Goal: Task Accomplishment & Management: Use online tool/utility

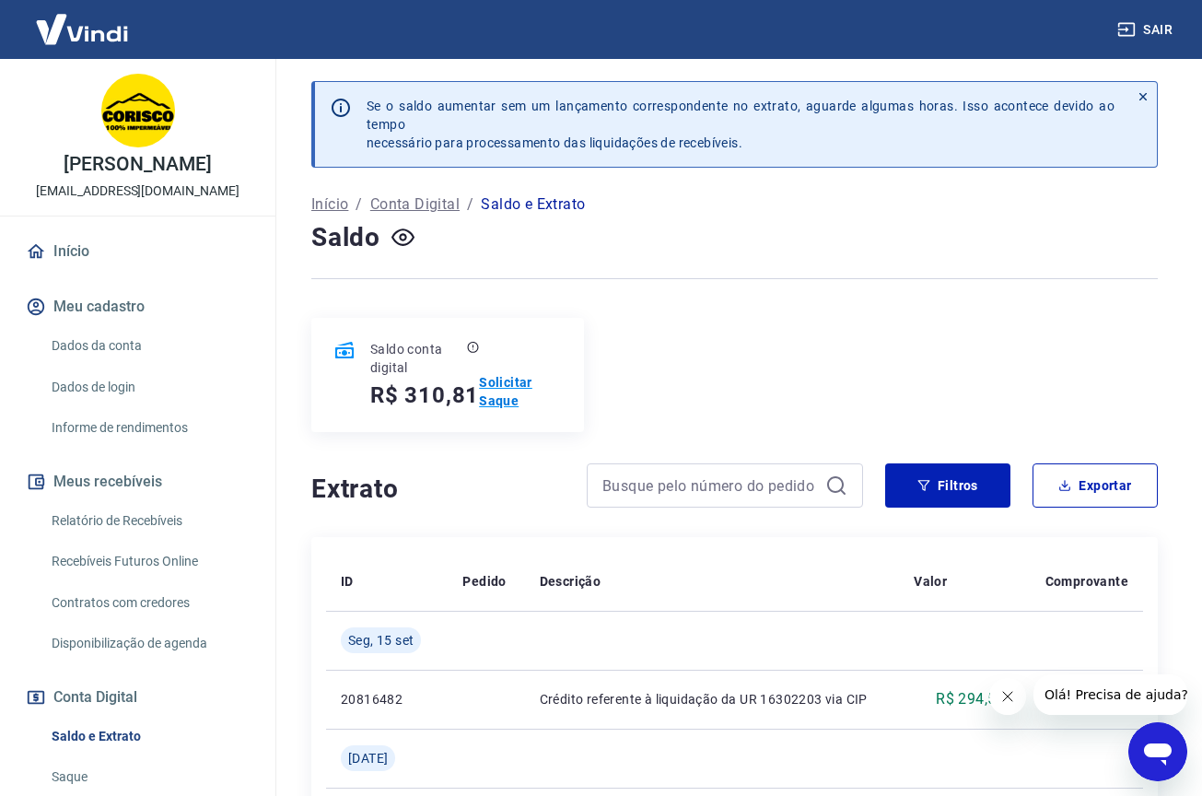
click at [503, 381] on p "Solicitar Saque" at bounding box center [520, 391] width 82 height 37
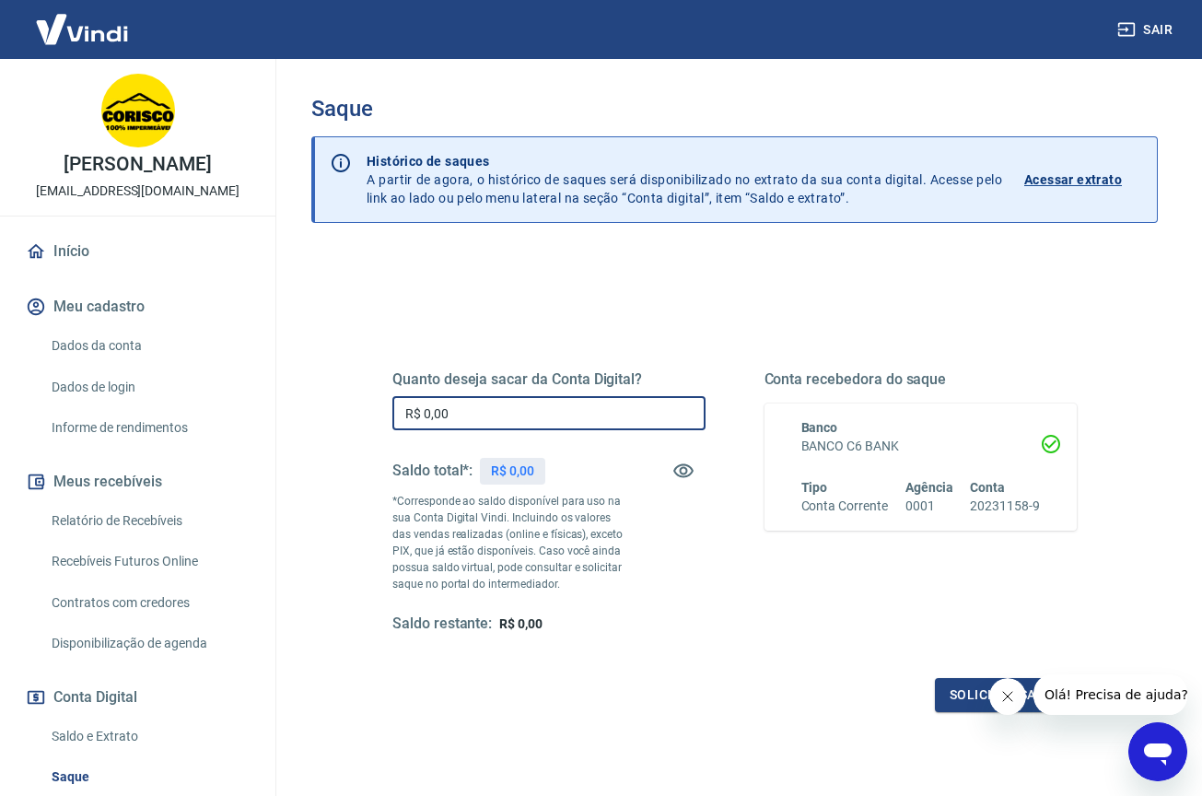
click at [543, 411] on input "R$ 0,00" at bounding box center [548, 413] width 313 height 34
type input "R$ 310,81"
click at [962, 695] on button "Solicitar saque" at bounding box center [1006, 695] width 142 height 34
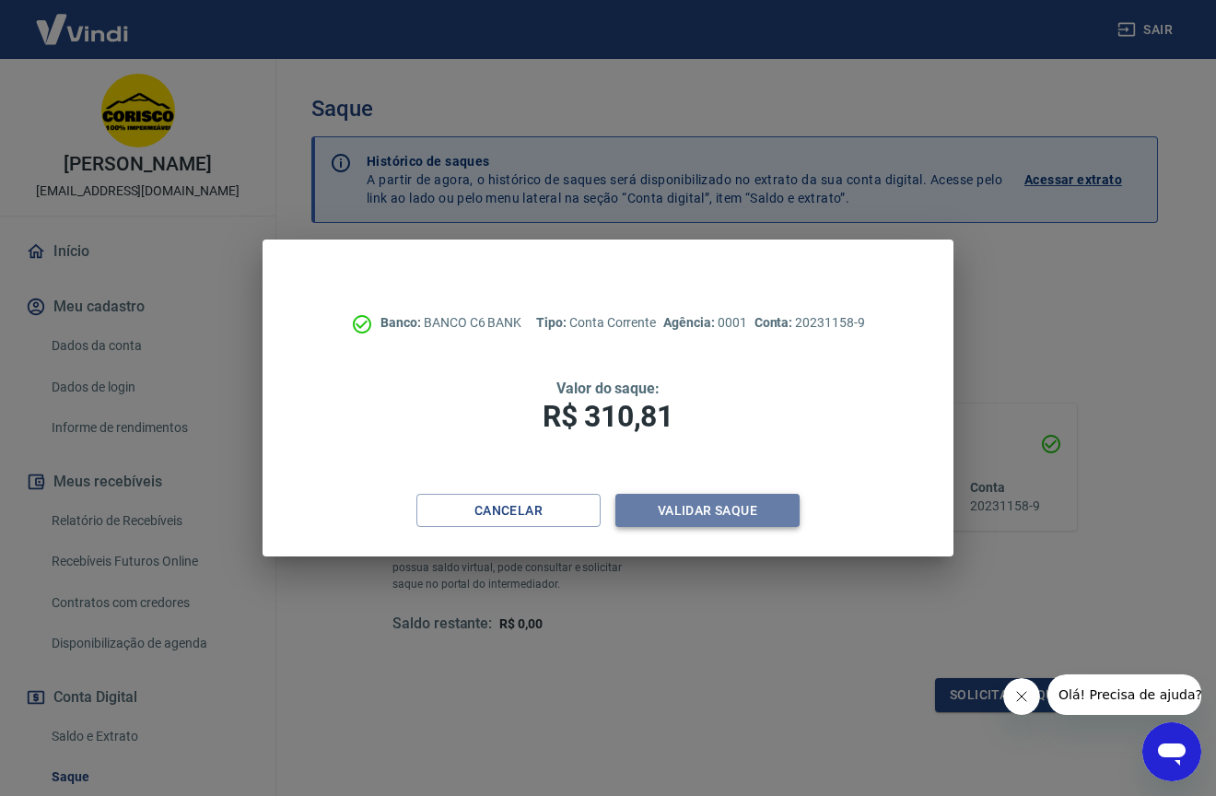
click at [735, 510] on button "Validar saque" at bounding box center [707, 511] width 184 height 34
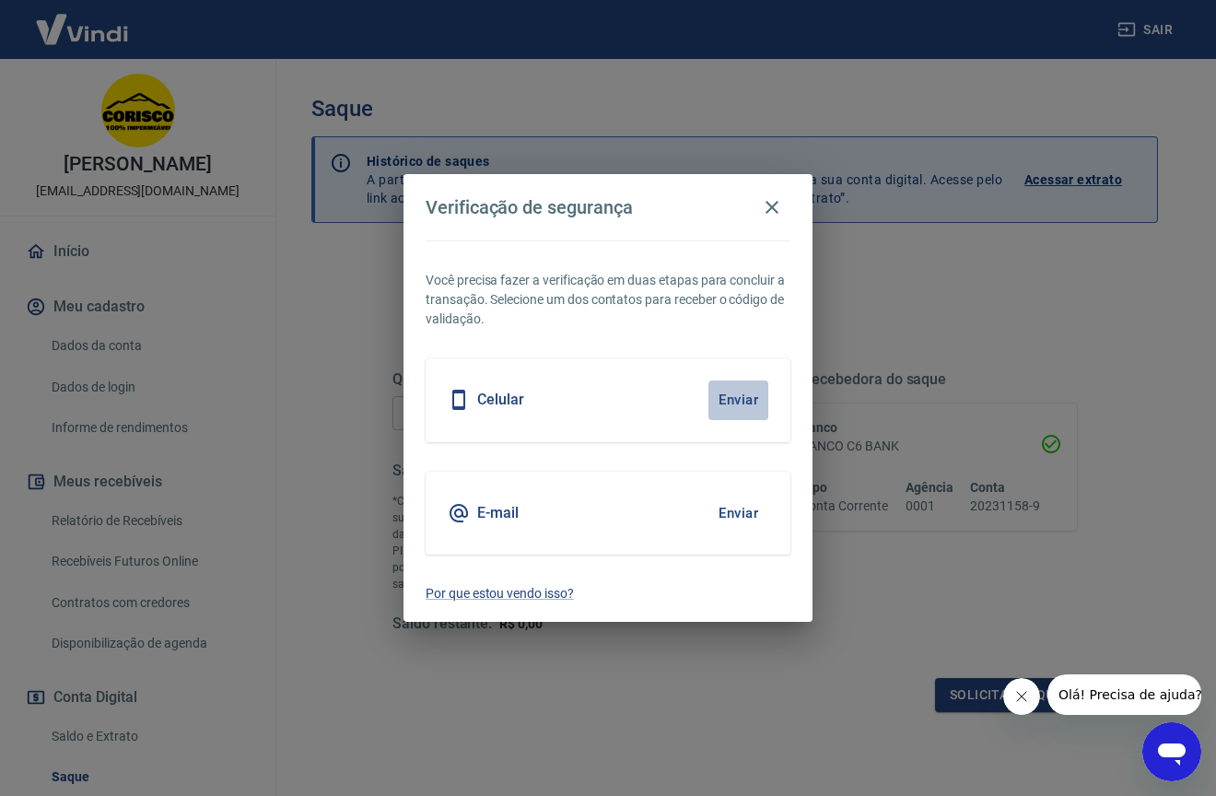
click at [744, 402] on button "Enviar" at bounding box center [738, 399] width 60 height 39
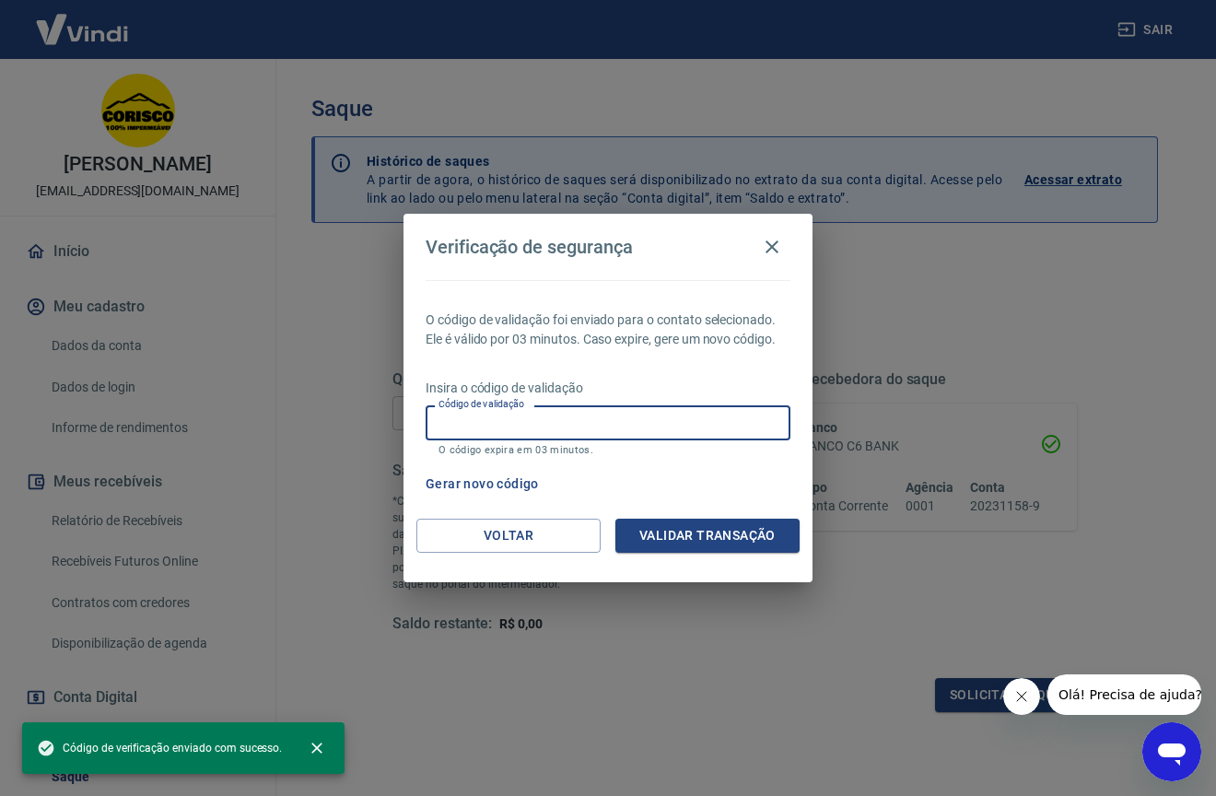
click at [678, 426] on input "Código de validação" at bounding box center [608, 422] width 365 height 34
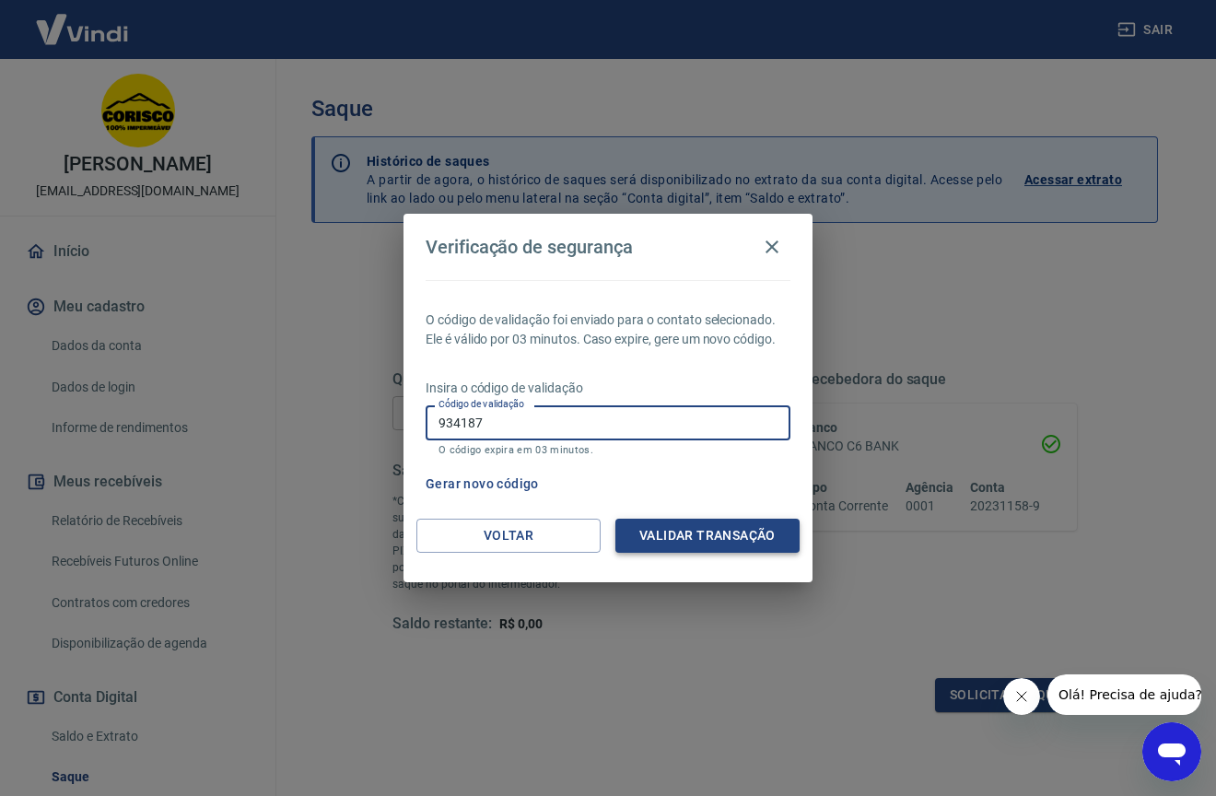
type input "934187"
click at [713, 536] on button "Validar transação" at bounding box center [707, 536] width 184 height 34
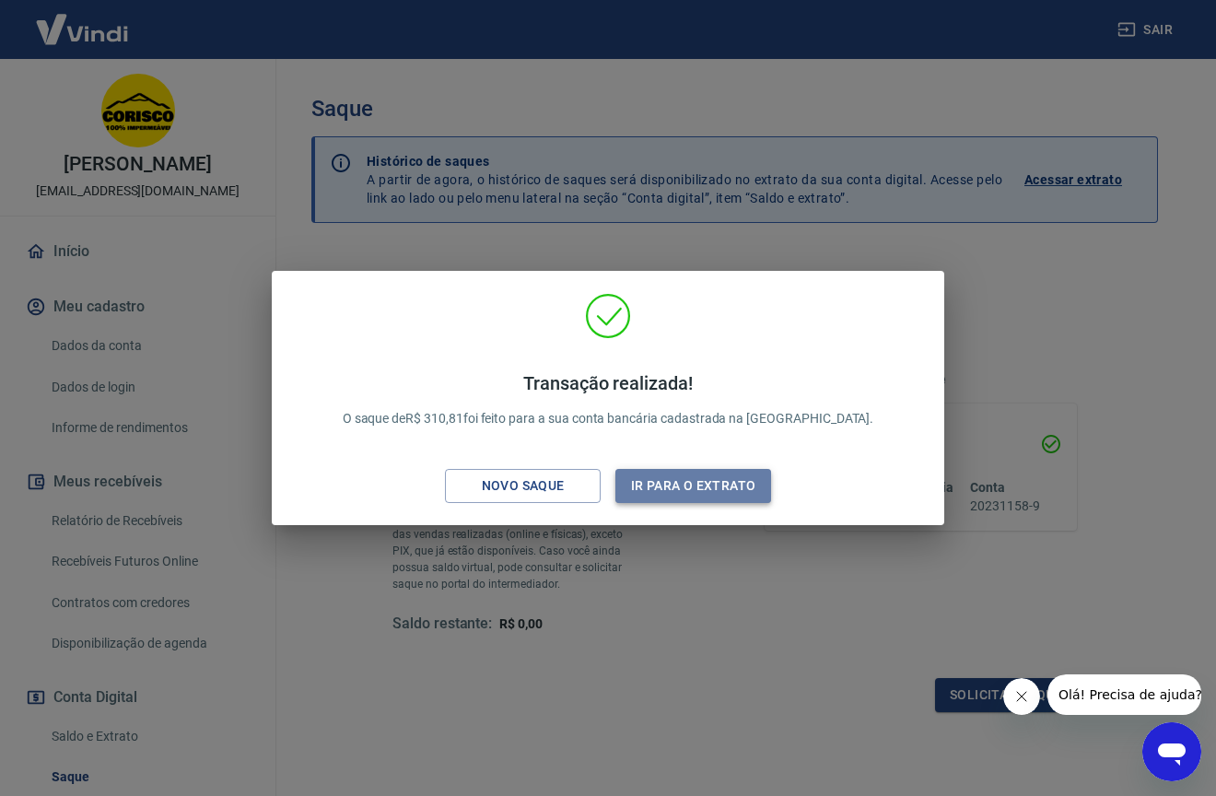
click at [692, 487] on button "Ir para o extrato" at bounding box center [693, 486] width 156 height 34
